Goal: Information Seeking & Learning: Learn about a topic

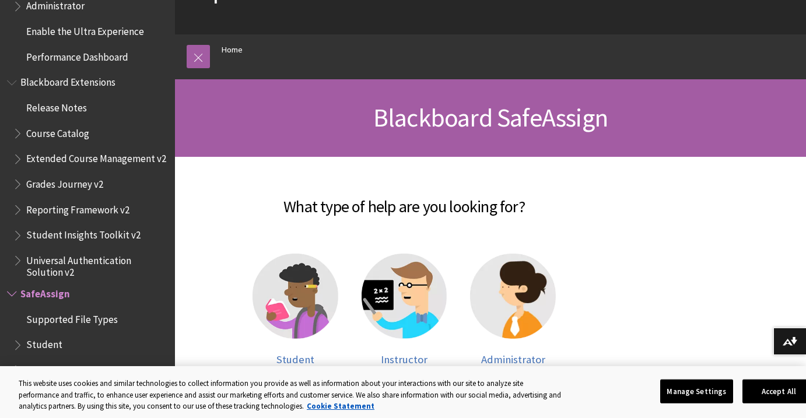
scroll to position [142, 0]
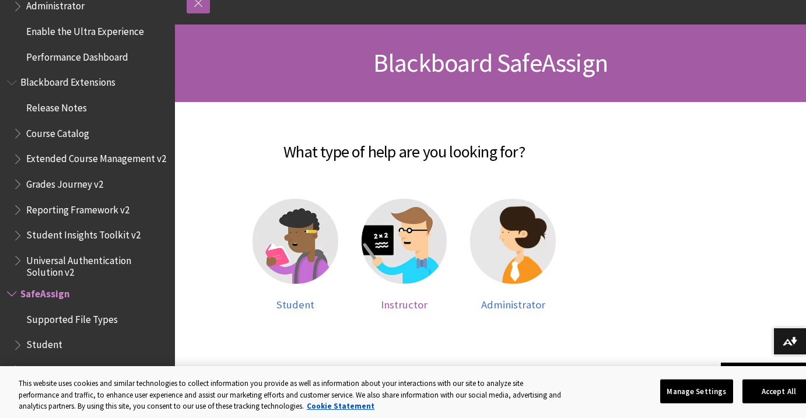
click at [389, 247] on img at bounding box center [405, 242] width 86 height 86
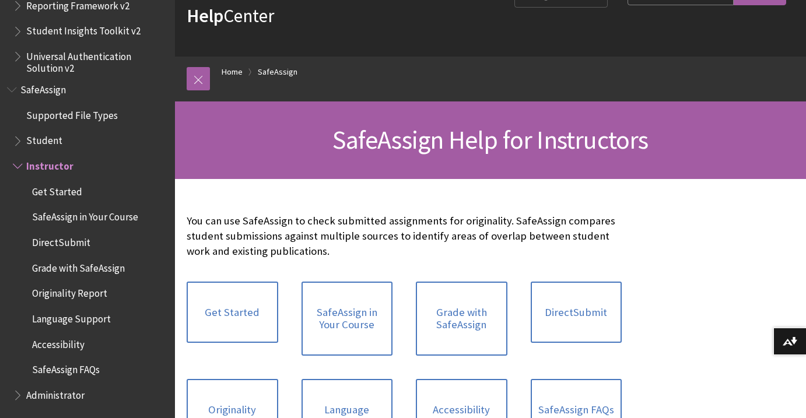
scroll to position [139, 0]
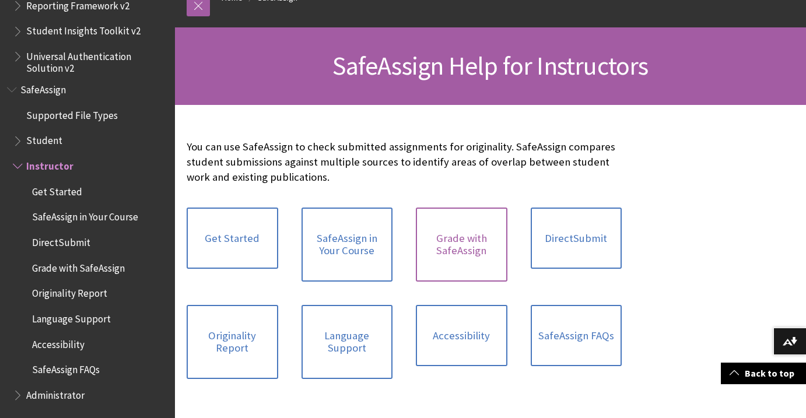
click at [444, 249] on link "Grade with SafeAssign" at bounding box center [462, 245] width 92 height 74
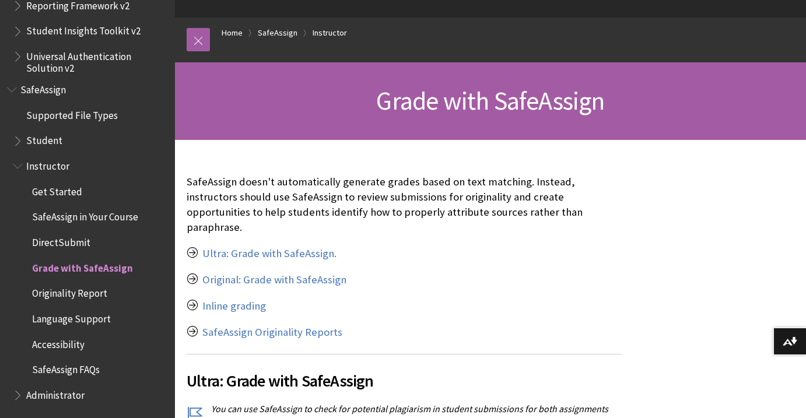
scroll to position [107, 0]
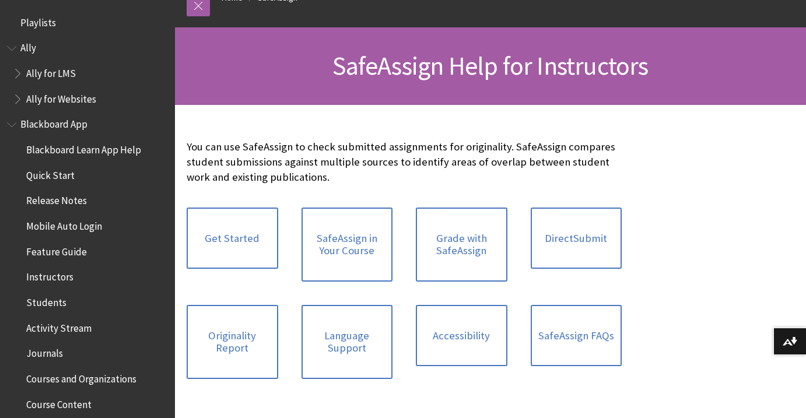
scroll to position [1400, 0]
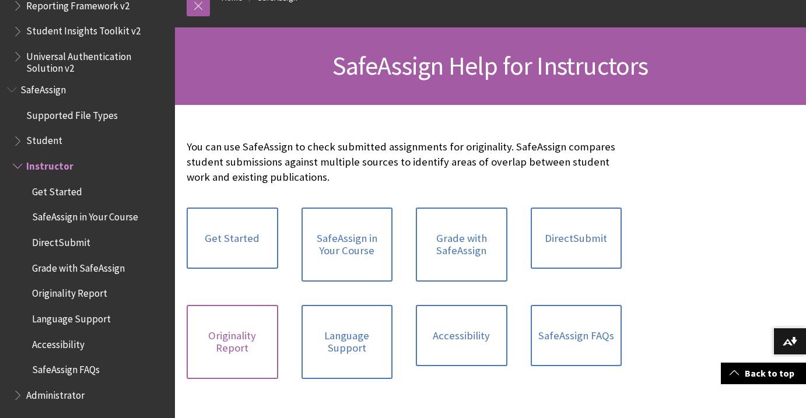
click at [237, 340] on link "Originality Report" at bounding box center [233, 342] width 92 height 74
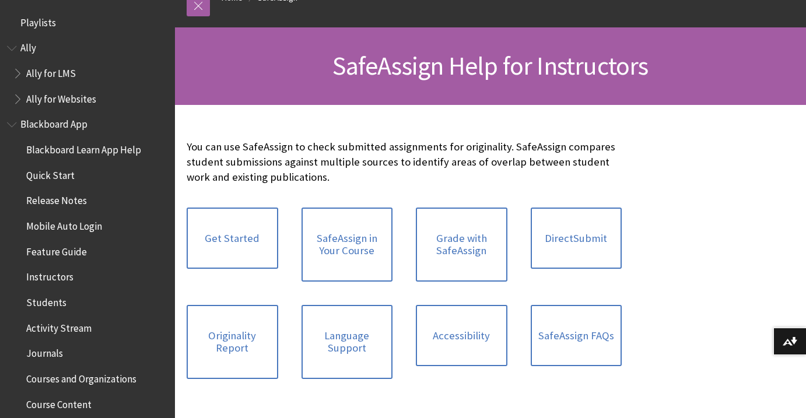
scroll to position [1400, 0]
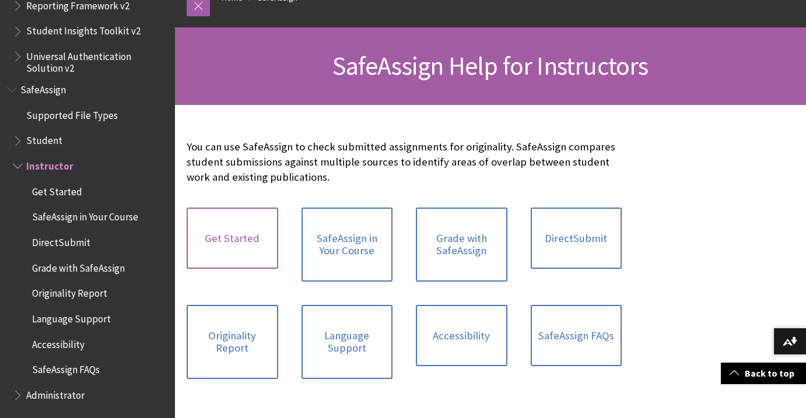
click at [234, 233] on link "Get Started" at bounding box center [233, 239] width 92 height 62
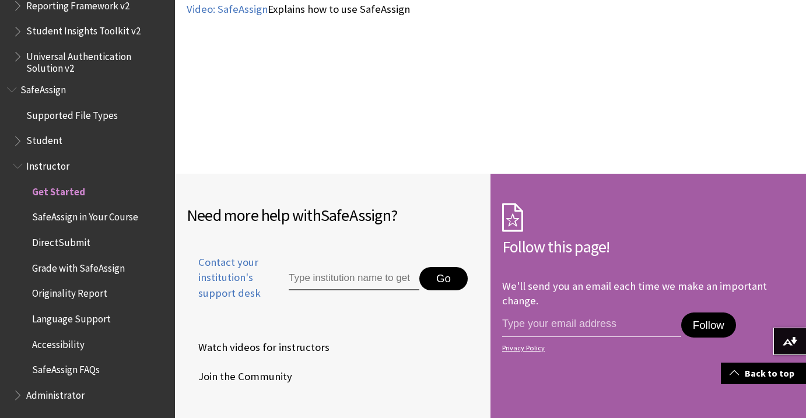
scroll to position [1735, 0]
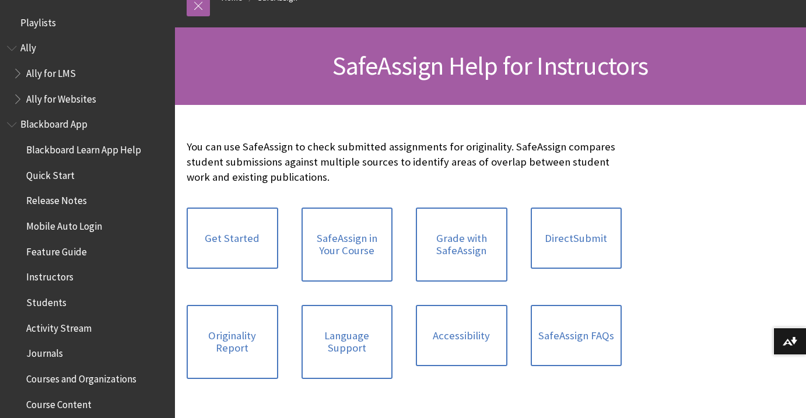
scroll to position [1400, 0]
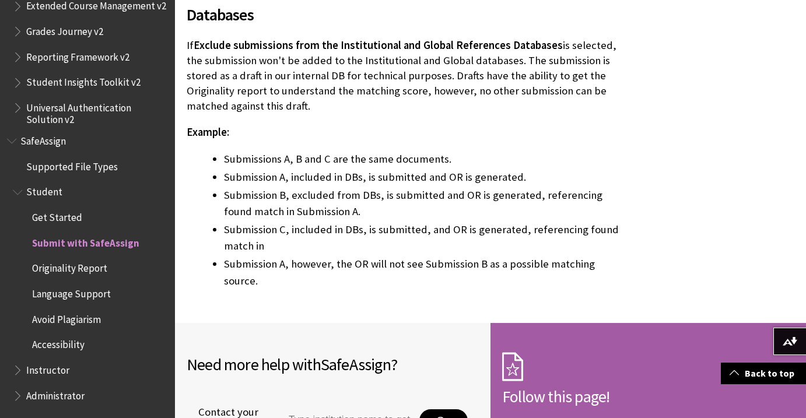
scroll to position [2738, 0]
